Goal: Information Seeking & Learning: Learn about a topic

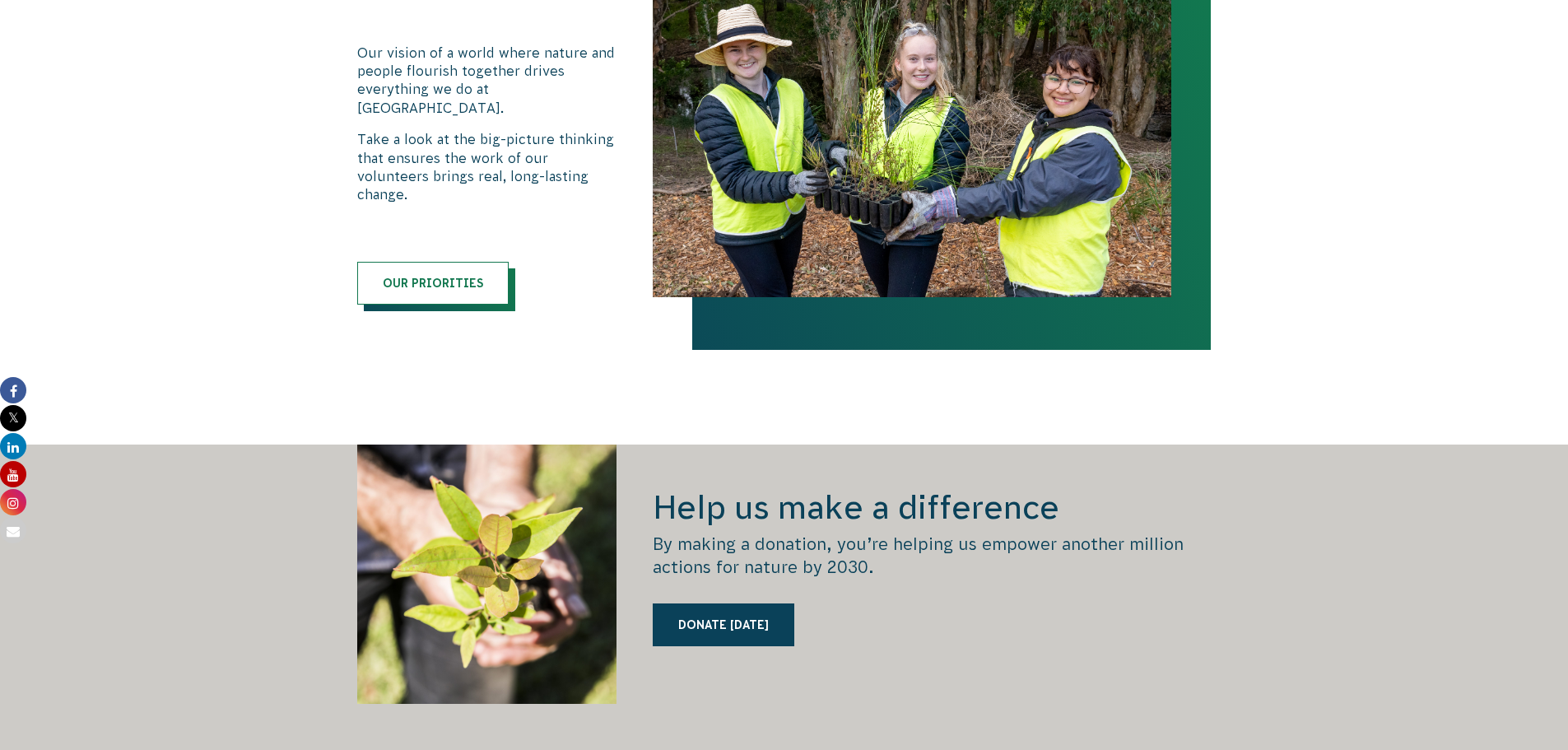
scroll to position [2140, 0]
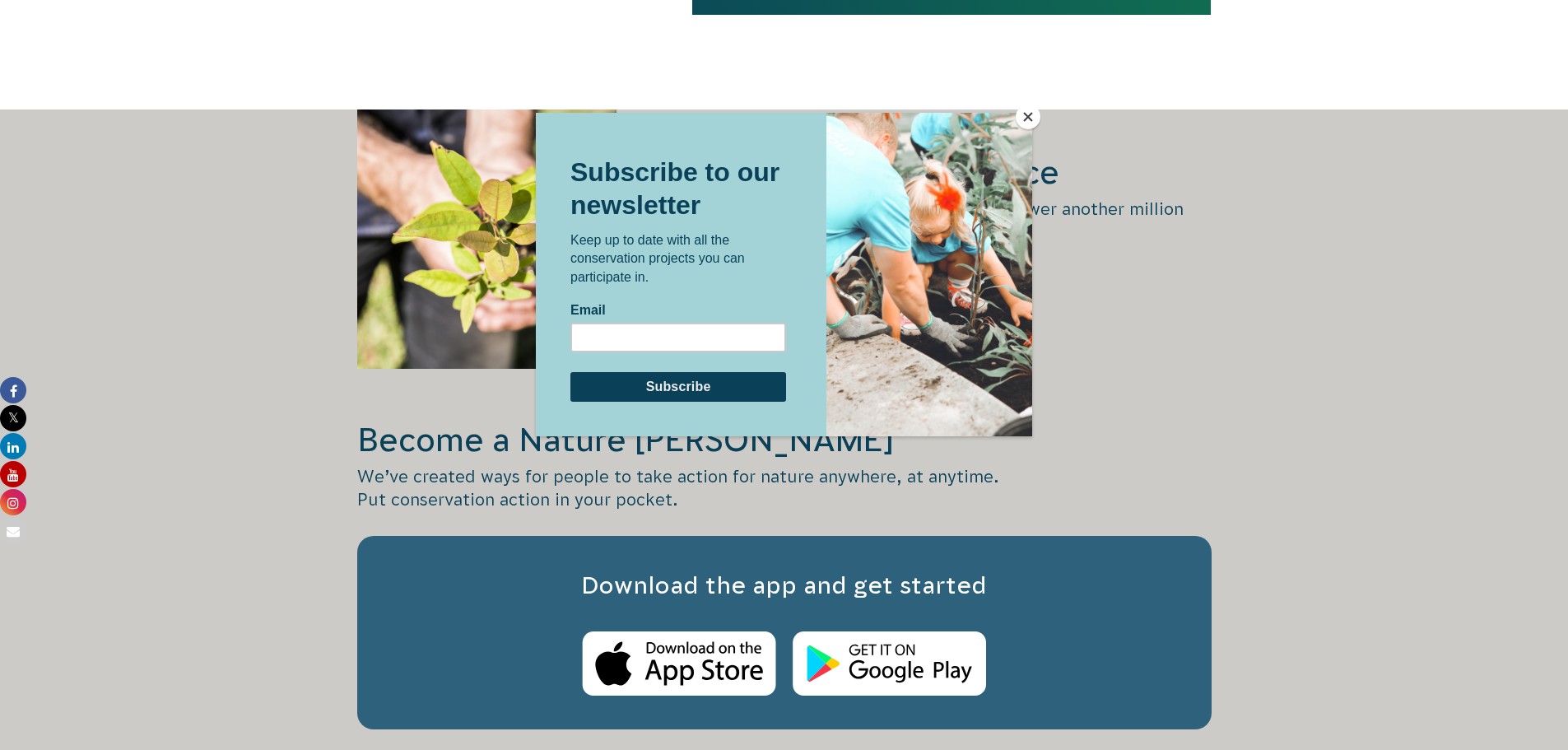
click at [1032, 120] on button "Close" at bounding box center [1028, 116] width 25 height 25
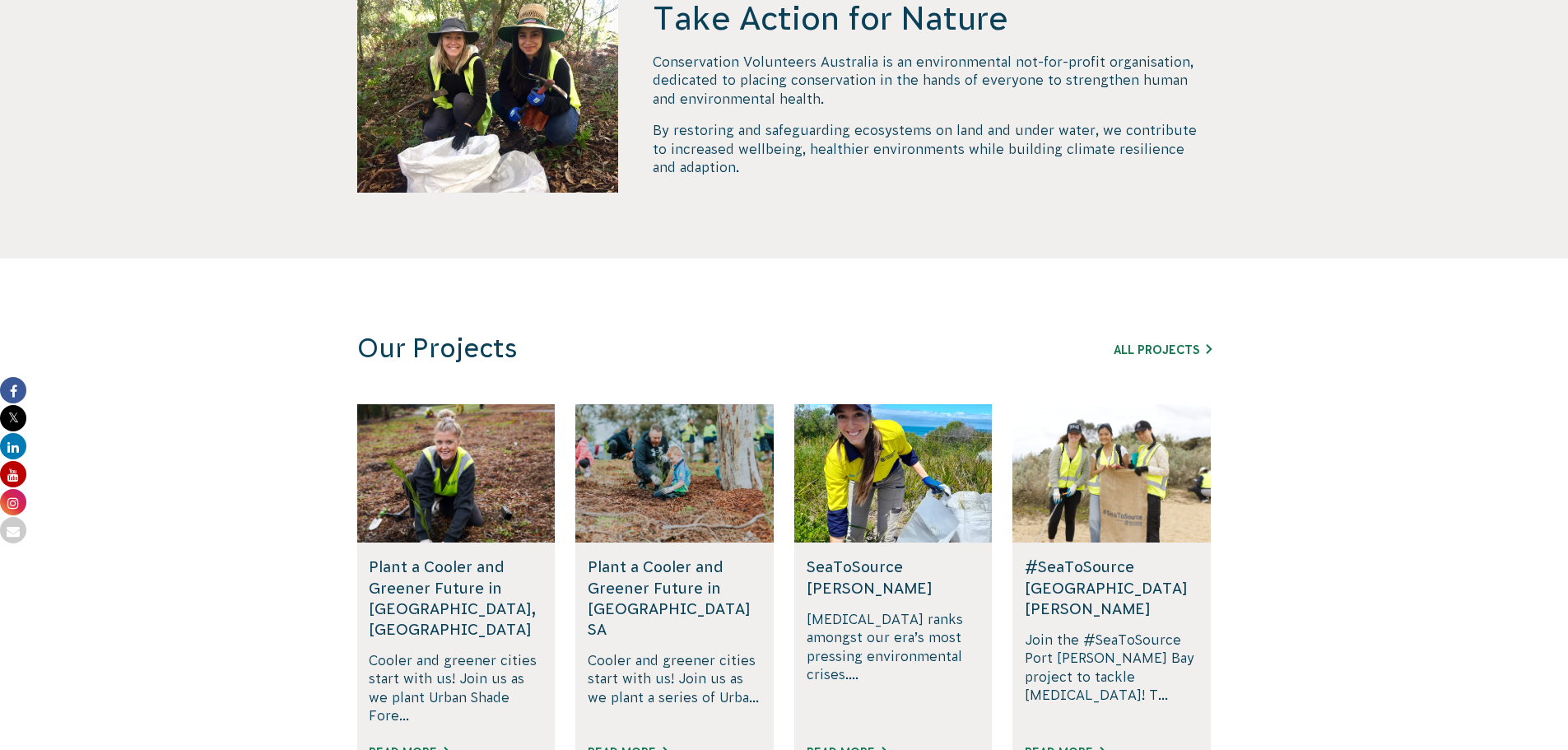
scroll to position [823, 0]
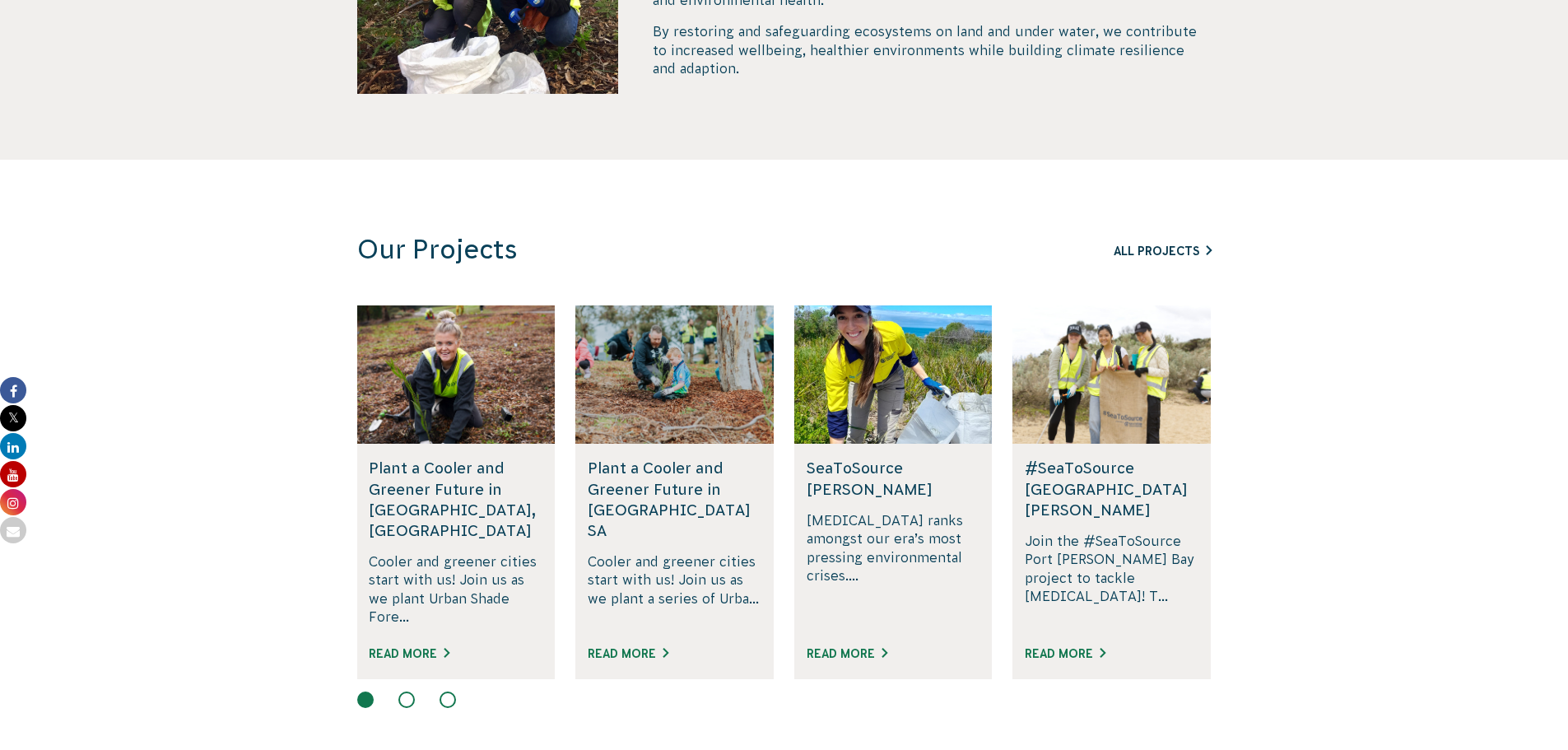
click at [1175, 249] on link "All Projects" at bounding box center [1162, 251] width 98 height 14
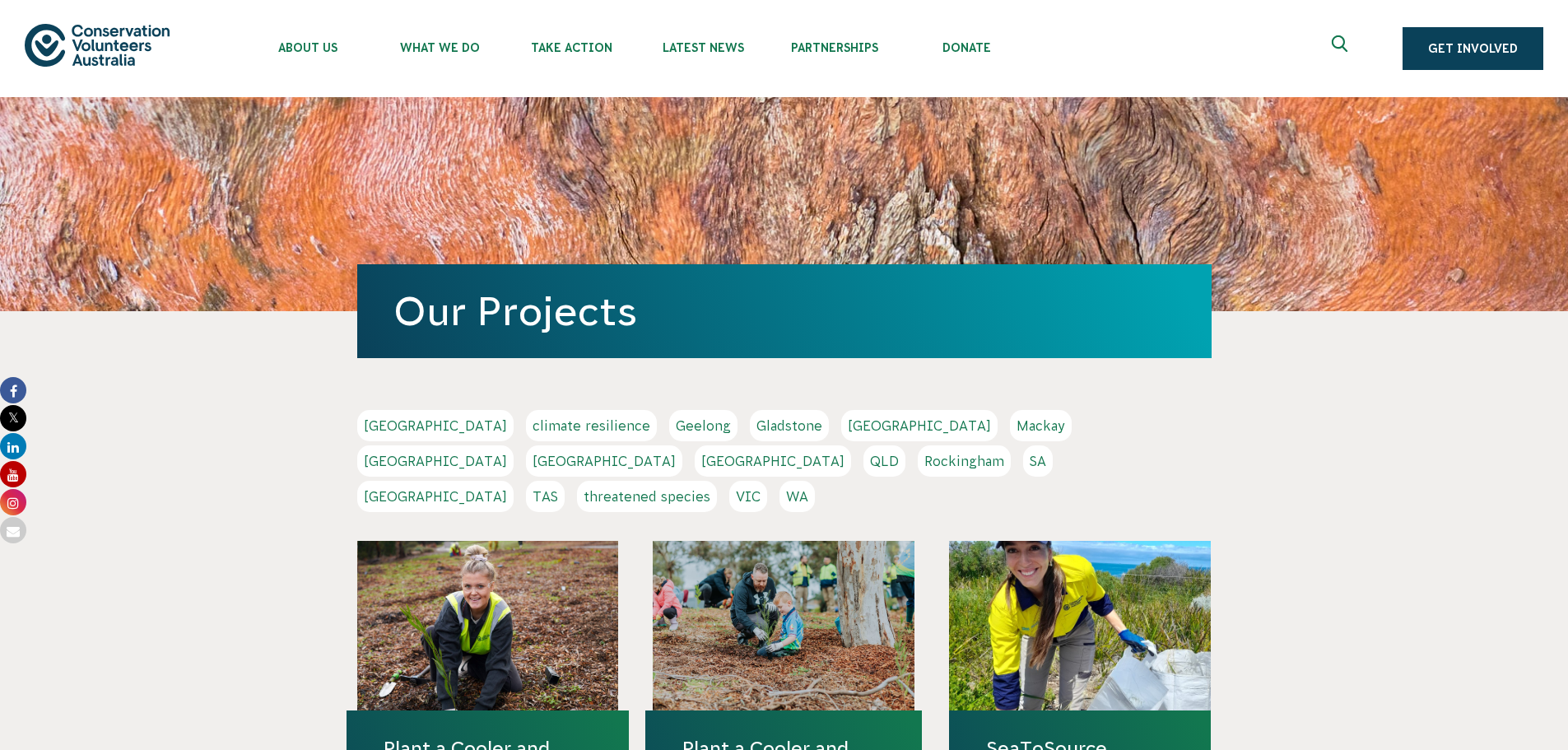
click at [767, 481] on link "VIC" at bounding box center [748, 496] width 38 height 31
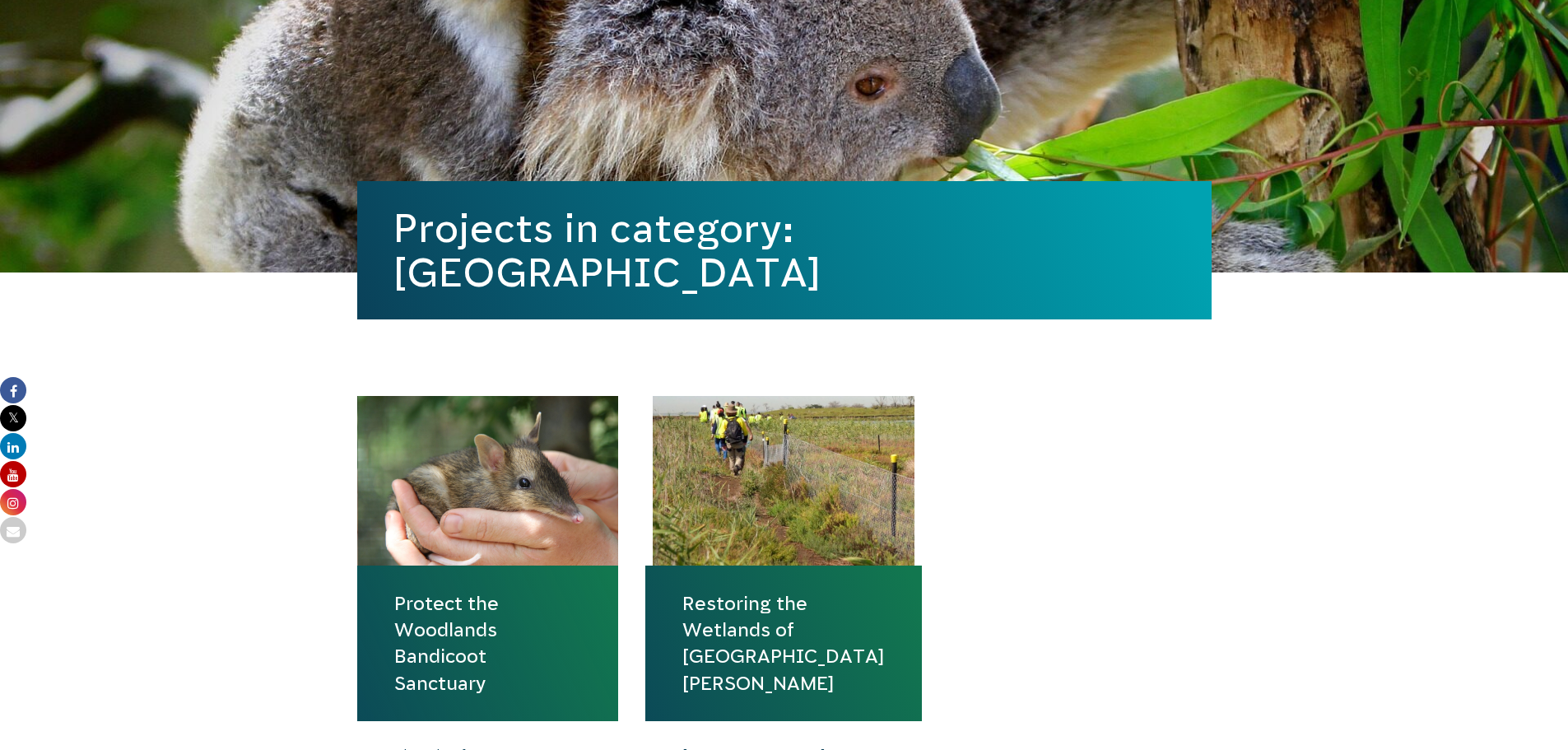
scroll to position [494, 0]
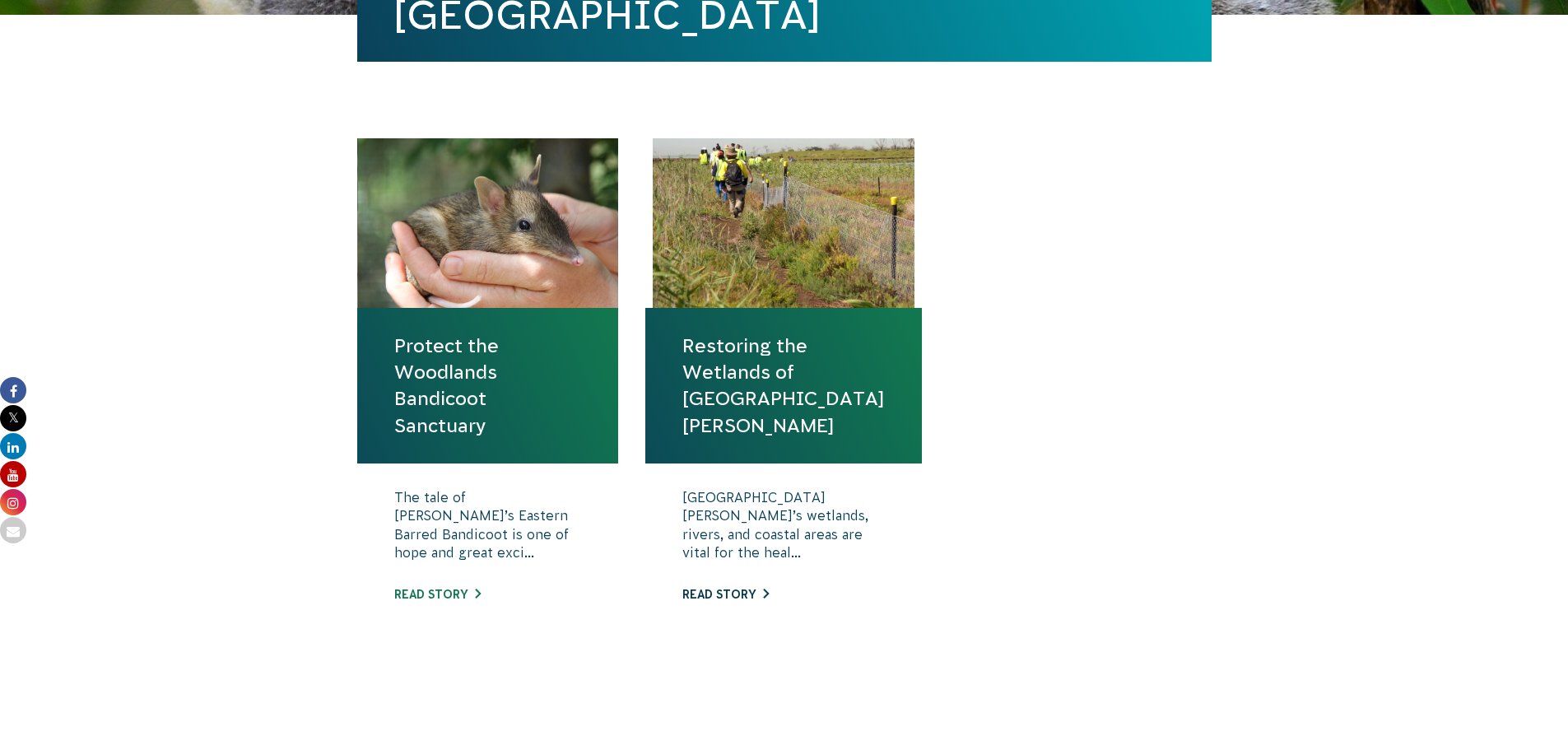
click at [760, 591] on link "Read story" at bounding box center [726, 595] width 87 height 14
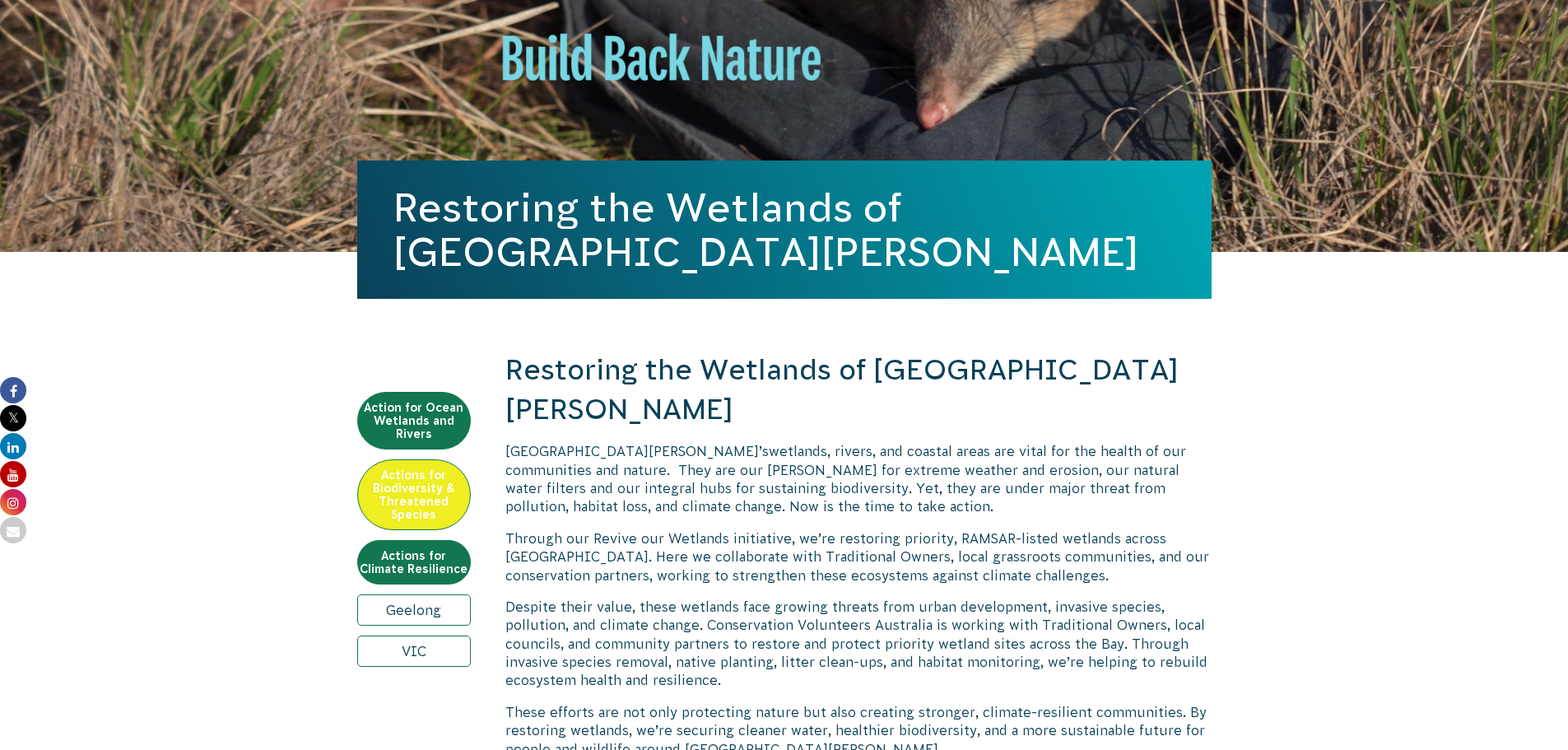
scroll to position [341, 0]
